Goal: Information Seeking & Learning: Find specific fact

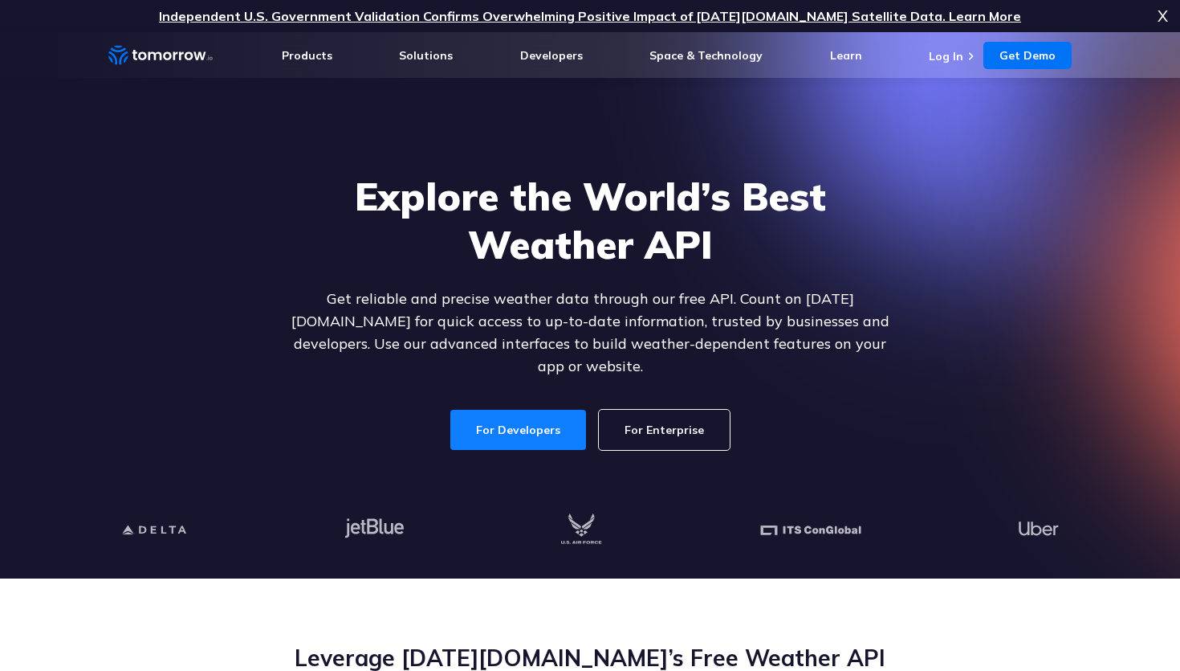
click at [540, 419] on link "For Developers" at bounding box center [519, 430] width 136 height 40
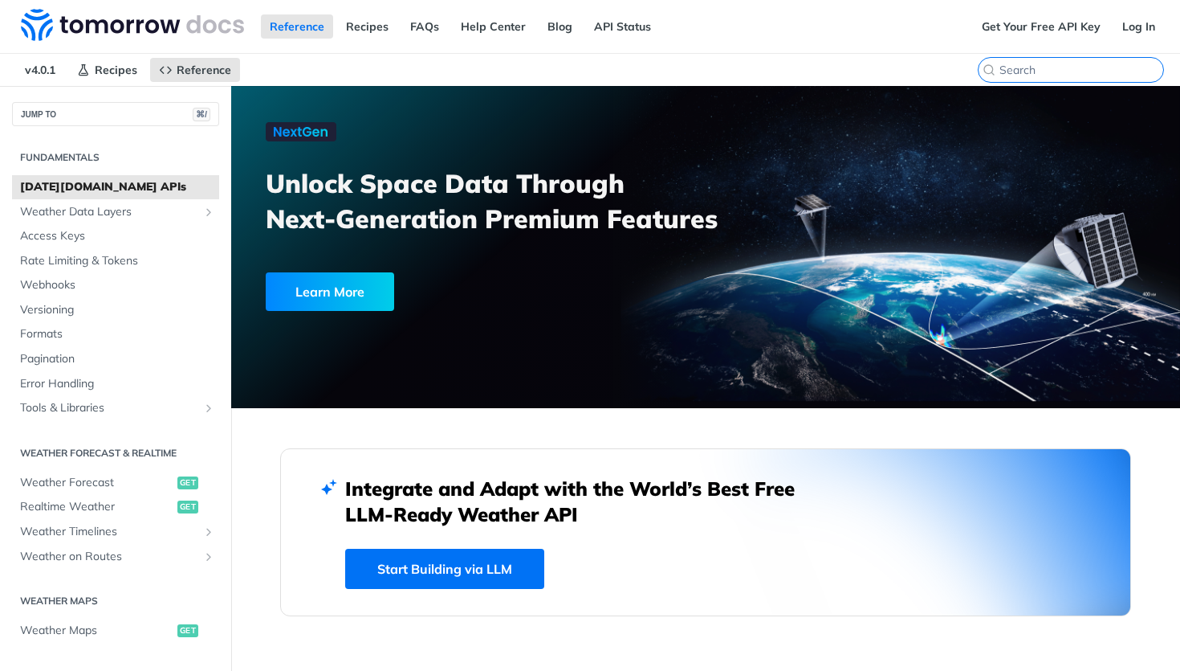
click at [1083, 66] on input "⌘K" at bounding box center [1082, 70] width 164 height 14
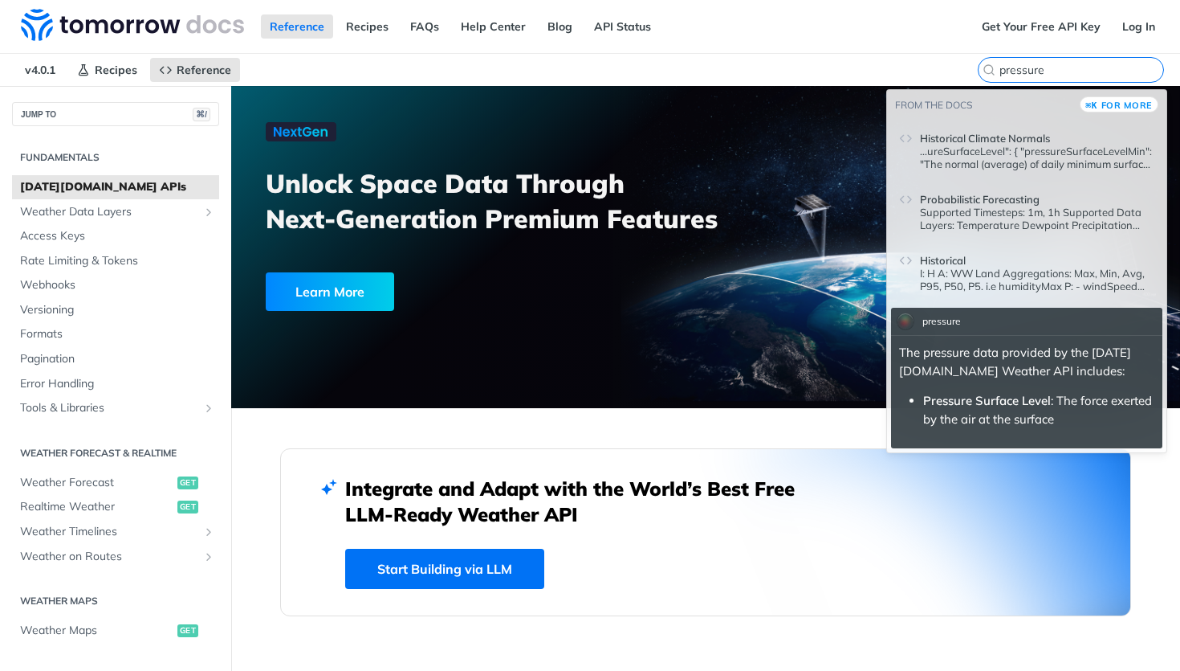
type input "pressure"
click at [761, 37] on div "Reference Recipes FAQs Help Center Blog API Status" at bounding box center [486, 26] width 973 height 53
